Goal: Book appointment/travel/reservation

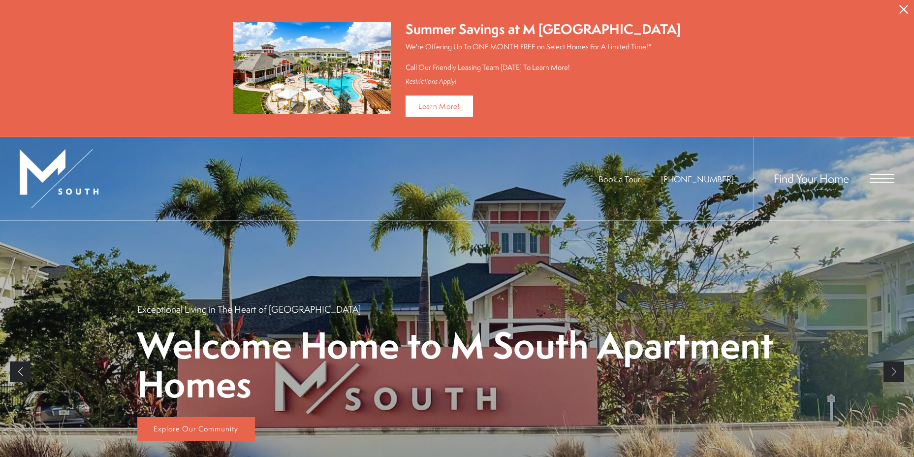
click at [872, 182] on span "Open Menu" at bounding box center [882, 182] width 25 height 1
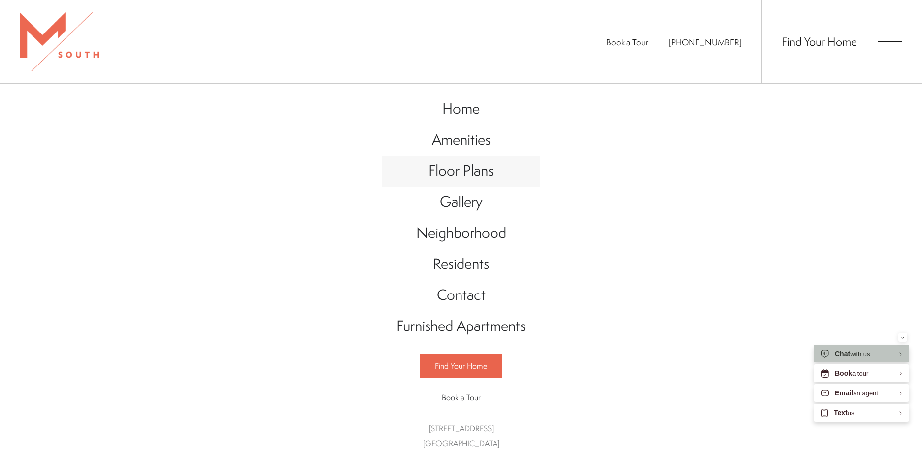
click at [455, 176] on span "Floor Plans" at bounding box center [460, 171] width 65 height 20
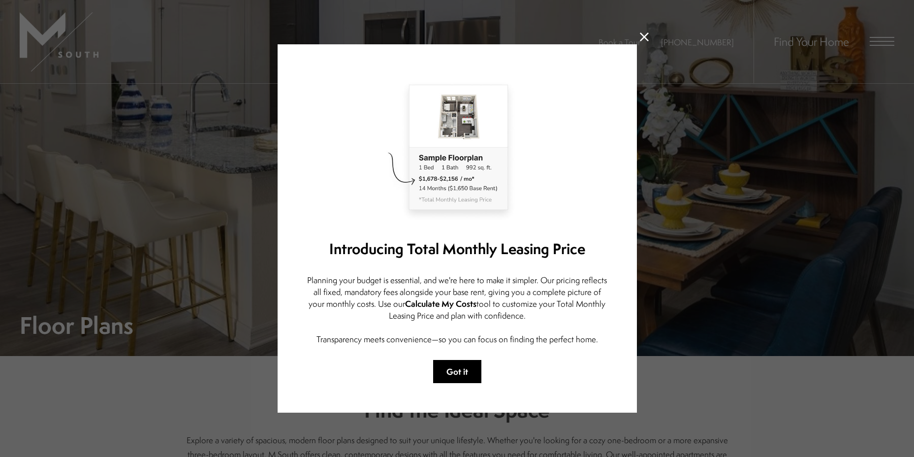
click at [461, 373] on button "Got it" at bounding box center [457, 371] width 48 height 23
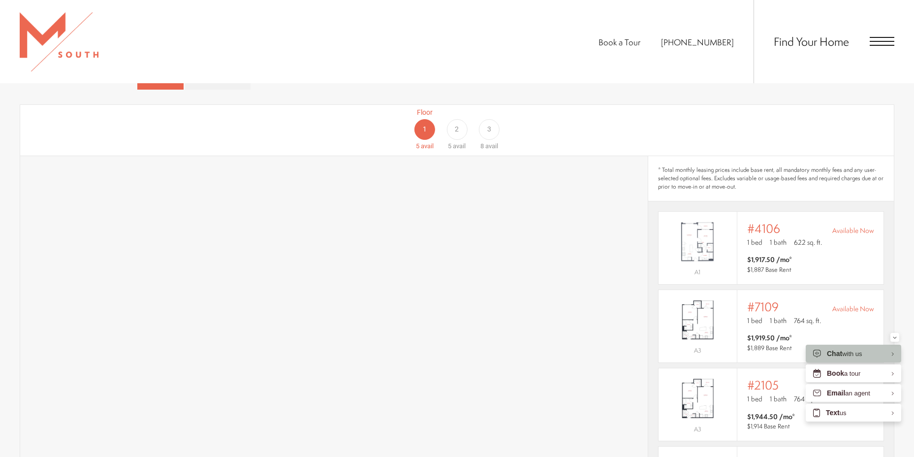
scroll to position [689, 0]
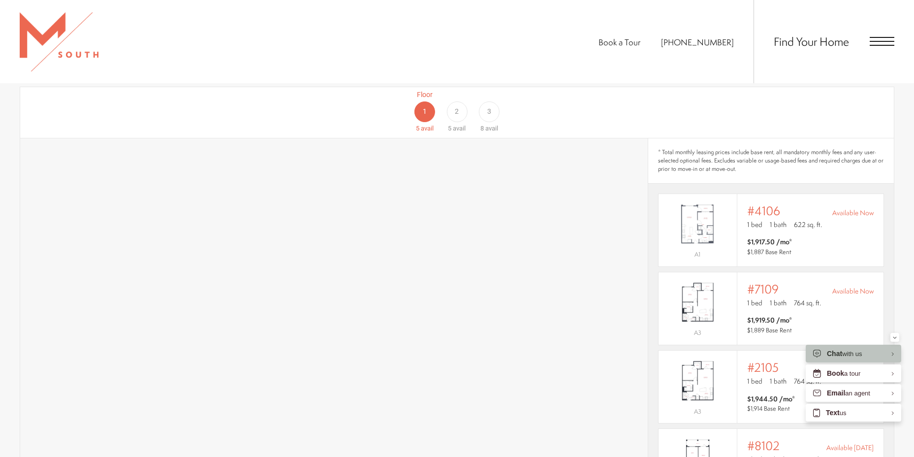
click at [462, 101] on div "2" at bounding box center [457, 111] width 21 height 21
click at [491, 106] on span "3" at bounding box center [489, 111] width 4 height 10
click at [902, 39] on div "Book a Tour [PHONE_NUMBER] Find Your Home" at bounding box center [457, 41] width 914 height 83
click at [892, 40] on span "Open Menu" at bounding box center [882, 41] width 25 height 9
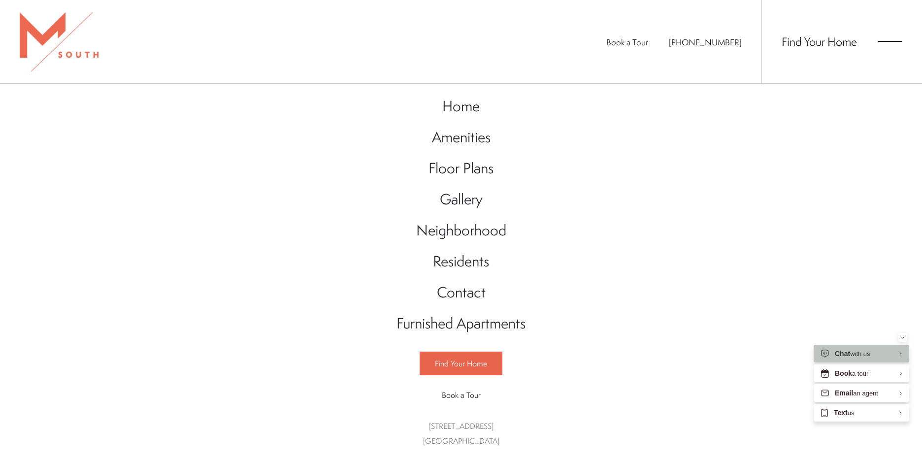
scroll to position [0, 0]
